Goal: Information Seeking & Learning: Learn about a topic

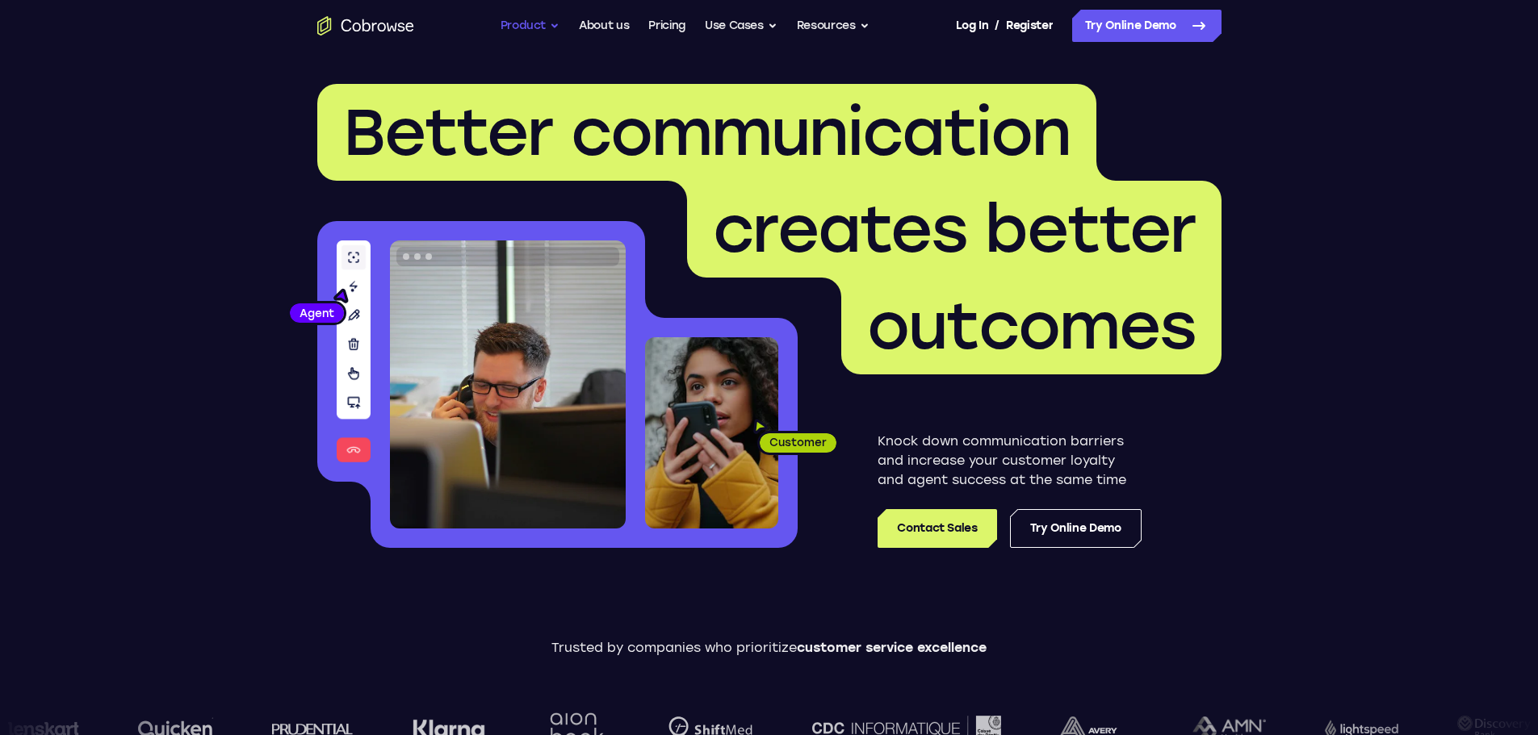
click at [552, 23] on button "Product" at bounding box center [530, 26] width 60 height 32
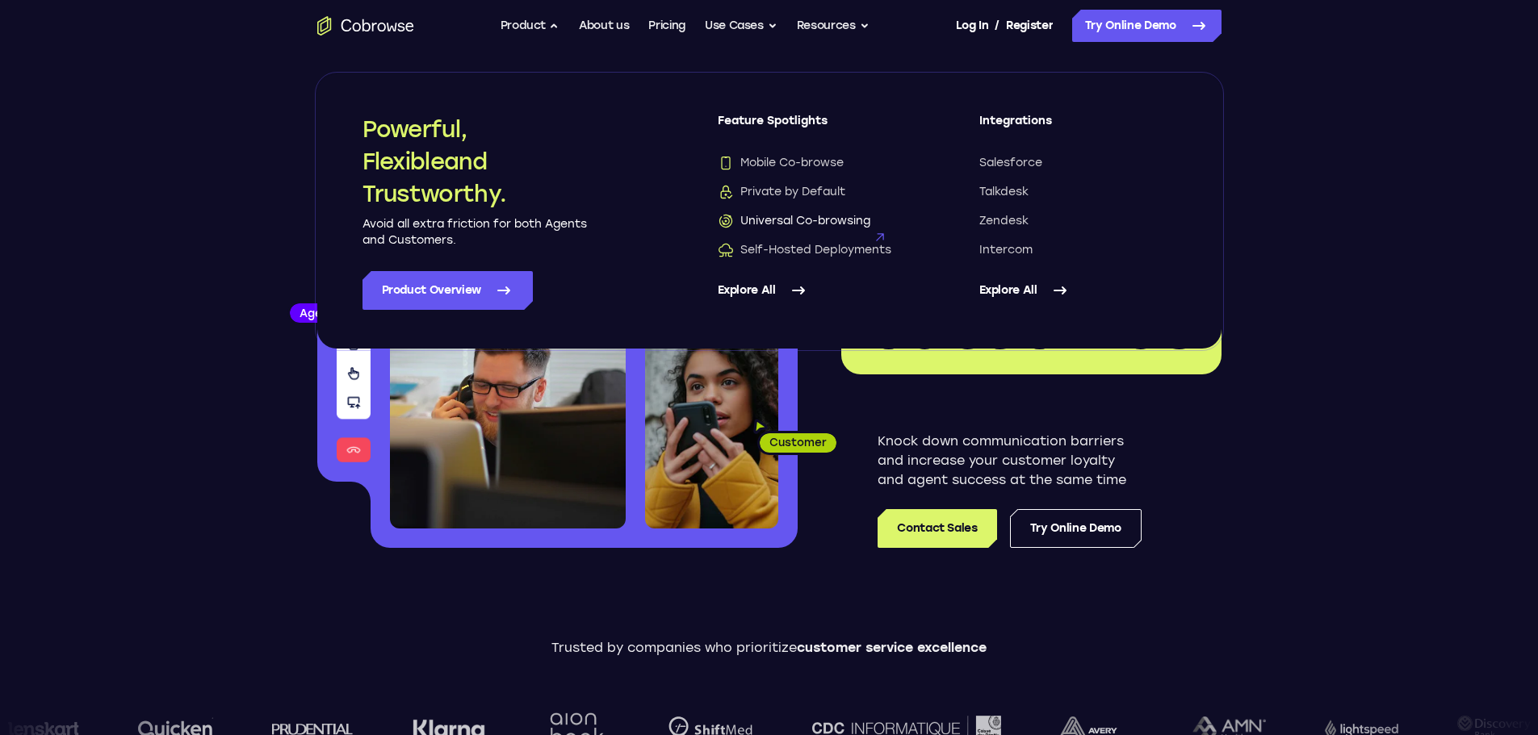
click at [782, 221] on span "Universal Co-browsing" at bounding box center [794, 221] width 153 height 16
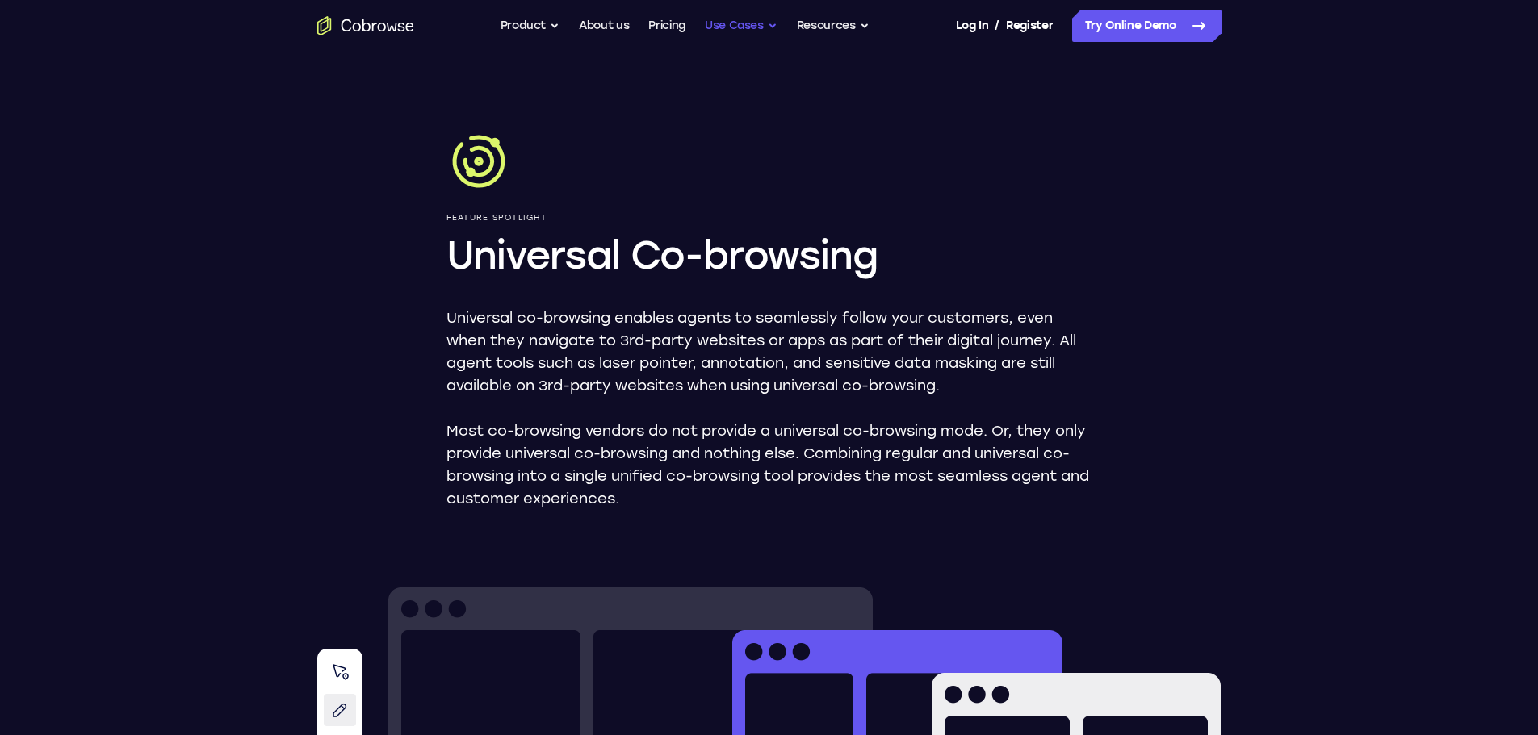
click at [768, 25] on button "Use Cases" at bounding box center [741, 26] width 73 height 32
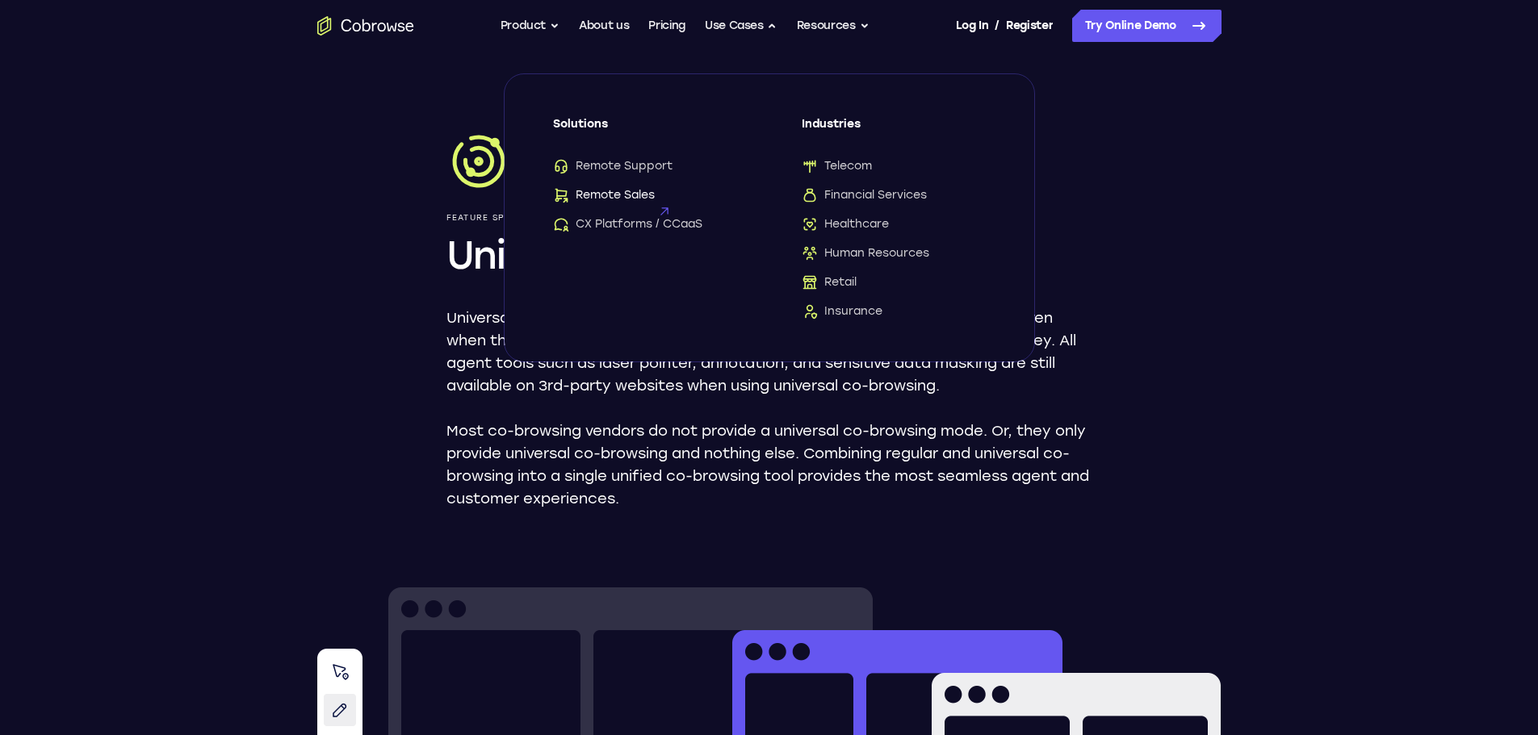
click at [618, 195] on span "Remote Sales" at bounding box center [604, 195] width 102 height 16
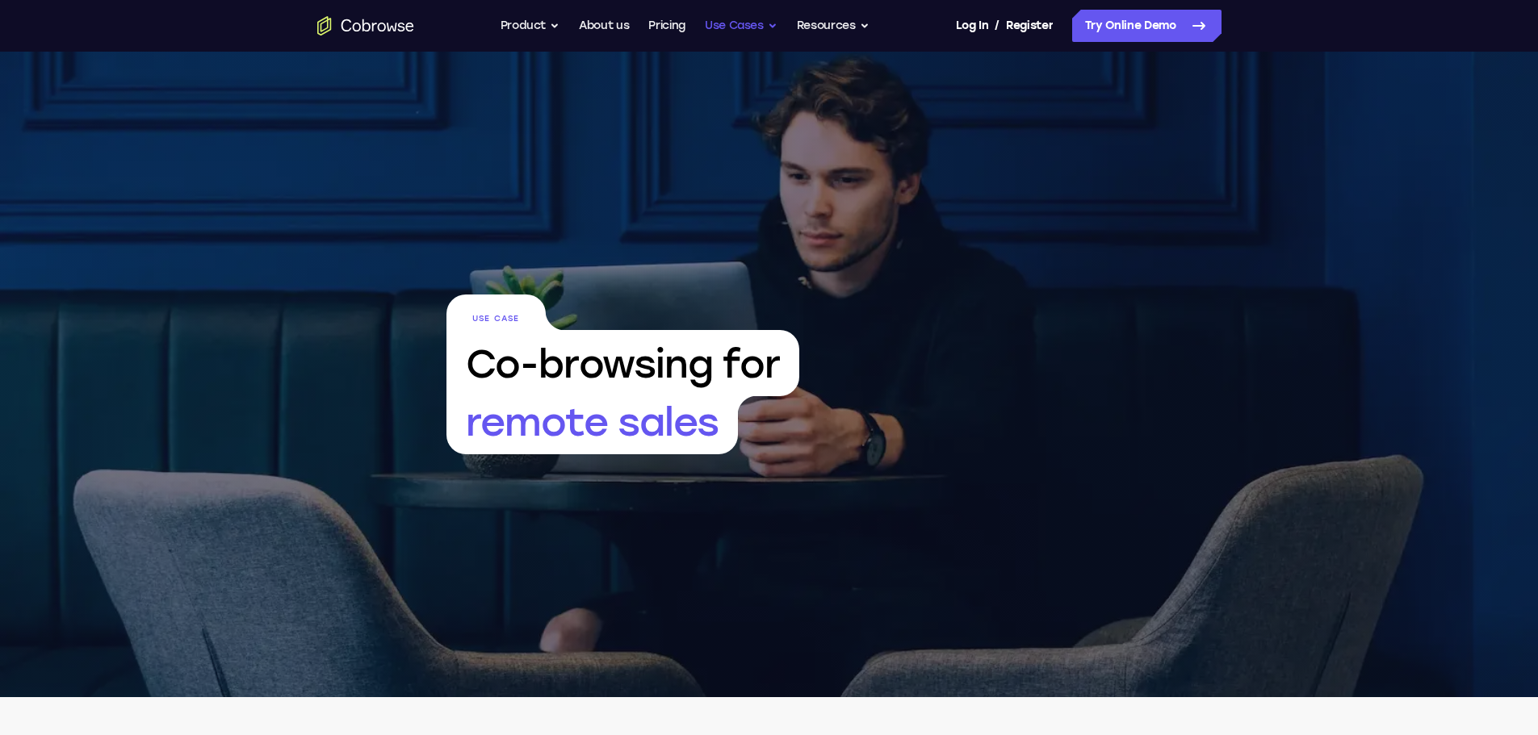
click at [770, 27] on button "Use Cases" at bounding box center [741, 26] width 73 height 32
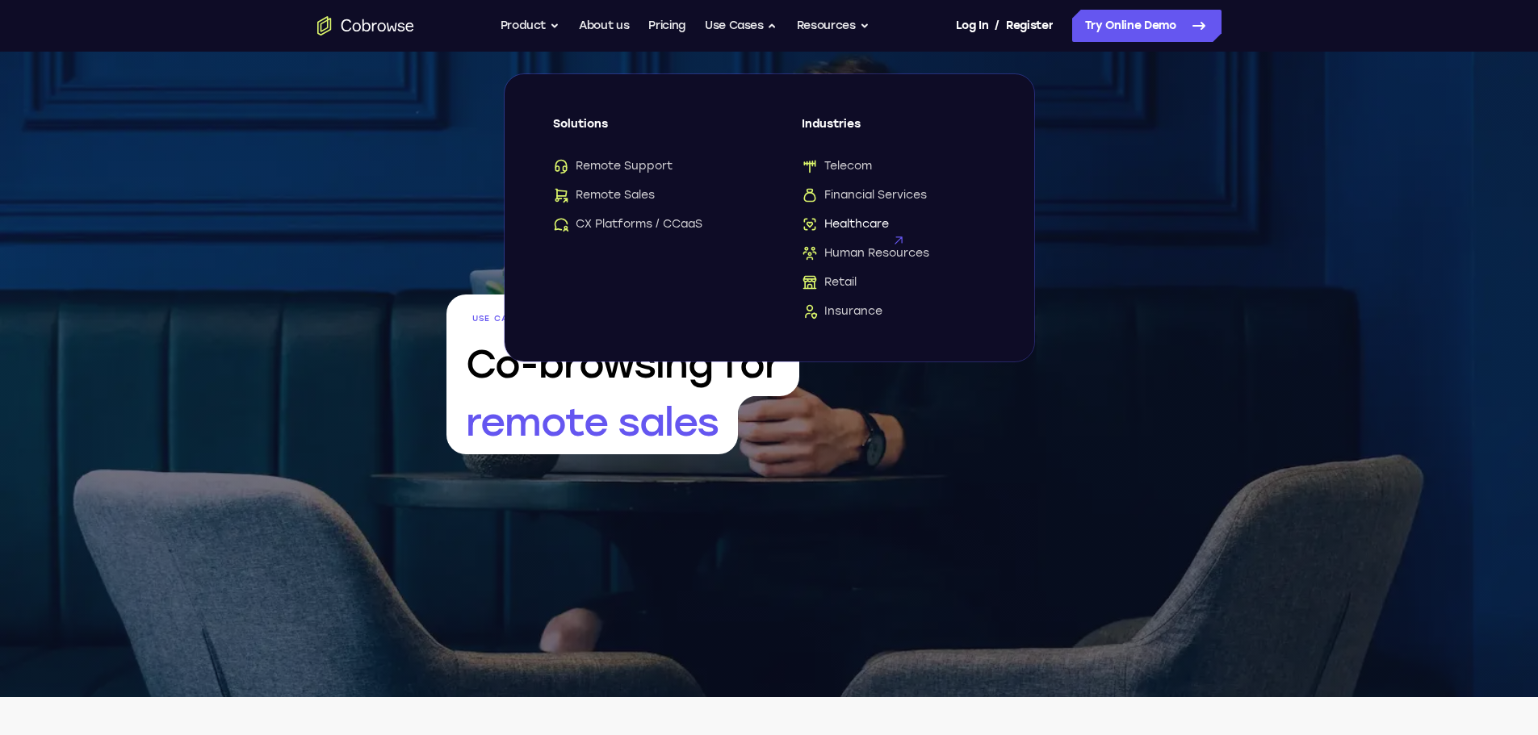
click at [899, 229] on icon at bounding box center [897, 240] width 23 height 23
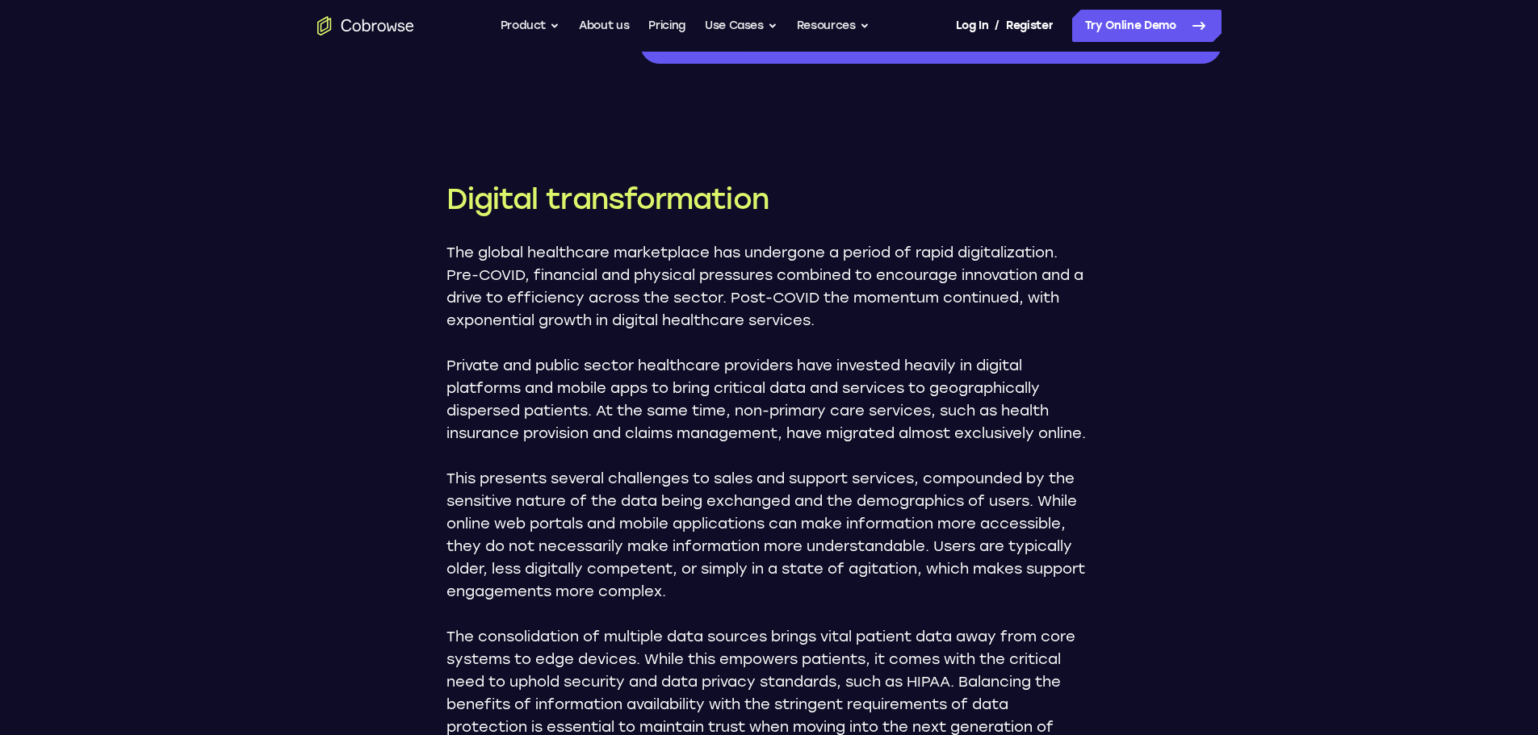
scroll to position [726, 0]
